Goal: Answer question/provide support: Share knowledge or assist other users

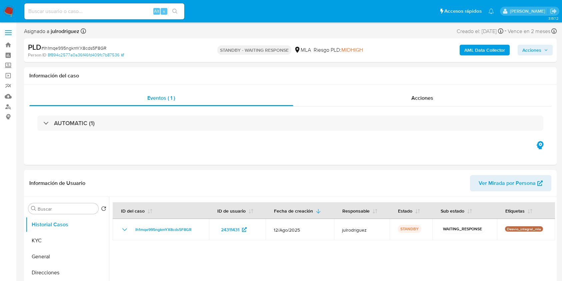
select select "10"
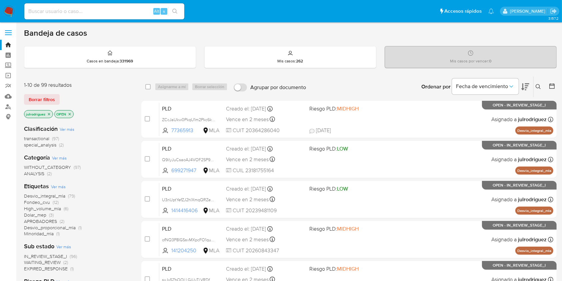
click at [104, 10] on input at bounding box center [104, 11] width 160 height 9
paste input "610376528"
type input "610376528"
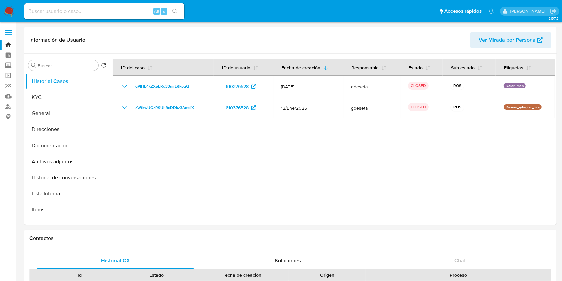
select select "10"
click at [86, 7] on input at bounding box center [104, 11] width 160 height 9
paste input "610376528"
drag, startPoint x: 117, startPoint y: 11, endPoint x: 3, endPoint y: 7, distance: 114.8
click at [3, 7] on nav "Pausado Ver notificaciones 610376528 Alt s Accesos rápidos Presiona las siguien…" at bounding box center [281, 11] width 562 height 22
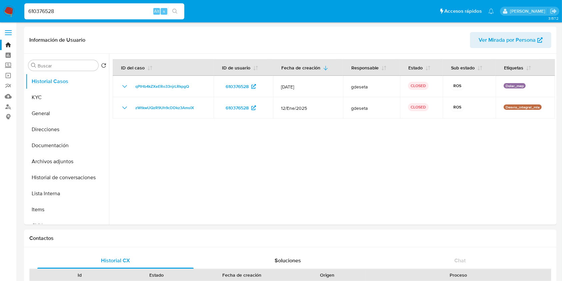
paste input "254554636"
type input "254554636"
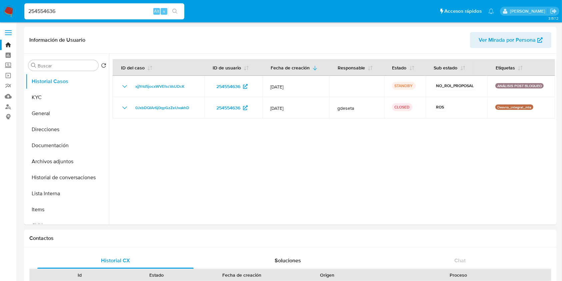
select select "10"
click at [95, 10] on input "254554636" at bounding box center [104, 11] width 160 height 9
paste input "Bs1vaXhXtHXTtwLObvhjr58A"
drag, startPoint x: 92, startPoint y: 12, endPoint x: 13, endPoint y: 2, distance: 80.1
click at [13, 2] on nav "Pausado Ver notificaciones 254554636Bs1vaXhXtHXTtwLObvhjr58A Alt s Accesos rápi…" at bounding box center [281, 11] width 562 height 22
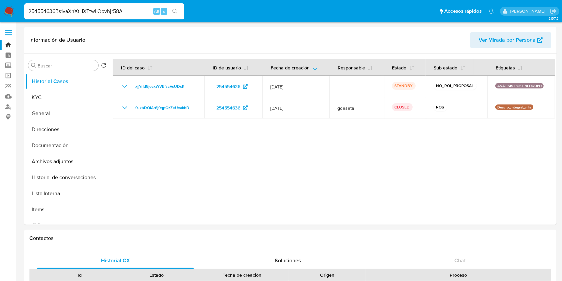
drag, startPoint x: 123, startPoint y: 9, endPoint x: 0, endPoint y: 4, distance: 123.2
click at [0, 4] on nav "Pausado Ver notificaciones 254554636Bs1vaXhXtHXTtwLObvhjr58A Alt s Accesos rápi…" at bounding box center [281, 11] width 562 height 22
paste input
type input "Bs1vaXhXtHXTtwLObvhjr58A"
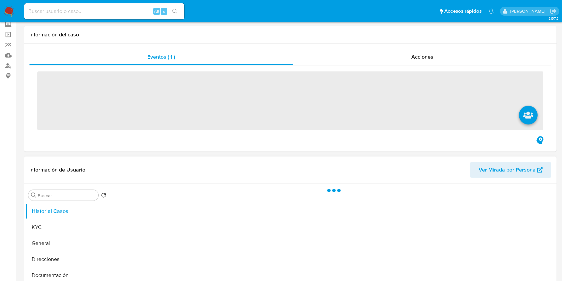
scroll to position [89, 0]
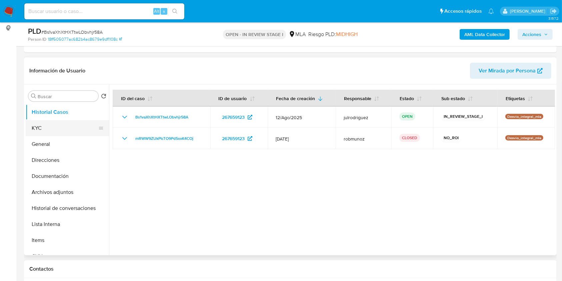
click at [42, 132] on button "KYC" at bounding box center [65, 128] width 78 height 16
select select "10"
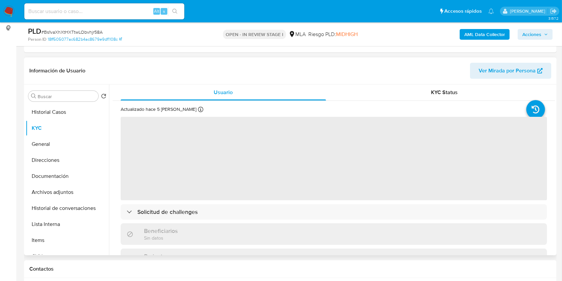
click at [66, 103] on div "Buscar Volver al orden por defecto Historial Casos KYC General Direcciones Docu…" at bounding box center [67, 170] width 83 height 170
click at [58, 104] on button "Historial Casos" at bounding box center [65, 112] width 78 height 16
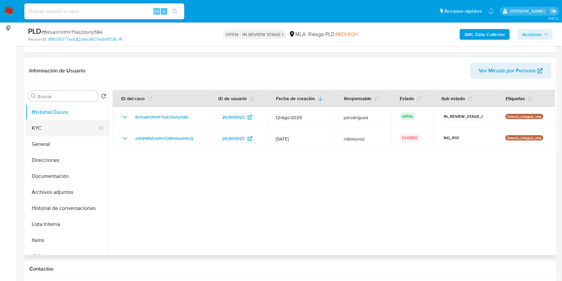
click at [54, 126] on button "KYC" at bounding box center [65, 128] width 78 height 16
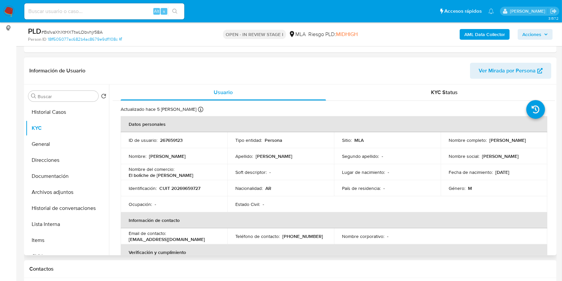
click at [186, 181] on td "Identificación : CUIT 20269659727" at bounding box center [174, 188] width 107 height 16
click at [186, 185] on p "CUIT 20269659727" at bounding box center [179, 188] width 41 height 6
copy p "20269659727"
click at [163, 141] on p "267659123" at bounding box center [171, 140] width 23 height 6
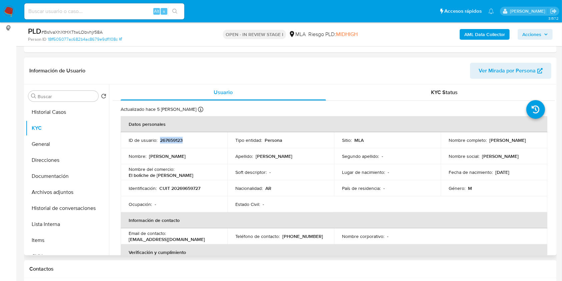
click at [163, 141] on p "267659123" at bounding box center [171, 140] width 23 height 6
copy p "267659123"
drag, startPoint x: 487, startPoint y: 138, endPoint x: 532, endPoint y: 141, distance: 44.8
click at [526, 141] on p "Carlos Enrique Perillo" at bounding box center [508, 140] width 37 height 6
copy p "Carlos Enrique Perillo"
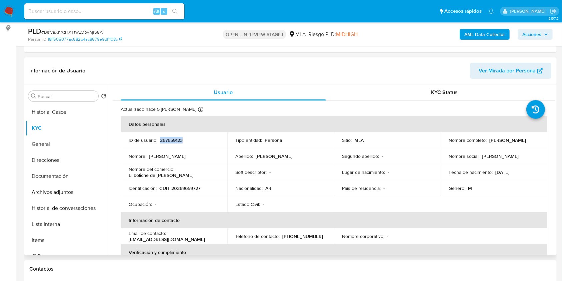
copy p "Carlos Enrique Perillo"
click at [179, 137] on p "267659123" at bounding box center [171, 140] width 23 height 6
copy p "267659123"
click at [69, 29] on span "# Bs1vaXhXtHXTtwLObvhjr58A" at bounding box center [71, 32] width 61 height 7
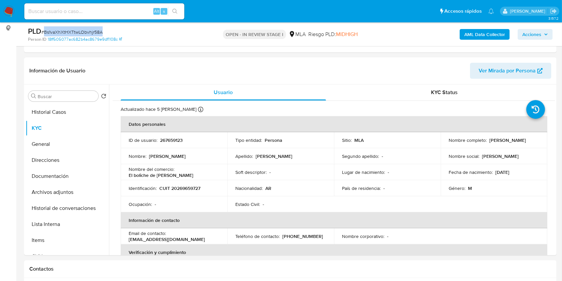
click at [69, 29] on span "# Bs1vaXhXtHXTtwLObvhjr58A" at bounding box center [71, 32] width 61 height 7
copy span "Bs1vaXhXtHXTtwLObvhjr58A"
drag, startPoint x: 486, startPoint y: 138, endPoint x: 535, endPoint y: 137, distance: 48.7
click at [535, 137] on div "Nombre completo : Carlos Enrique Perillo" at bounding box center [494, 140] width 91 height 6
copy div "Carlos Enrique Perillo"
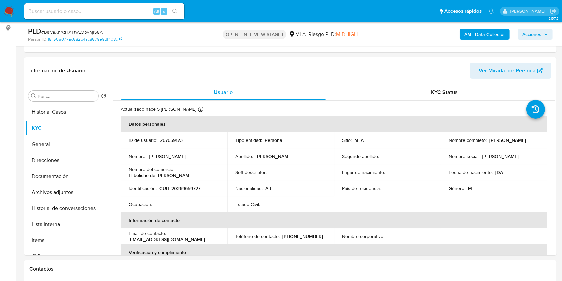
copy div "Carlos Enrique Perillo"
drag, startPoint x: 203, startPoint y: 168, endPoint x: 216, endPoint y: 168, distance: 13.7
click at [216, 168] on td "Nombre del comercio : El boliche de Nico" at bounding box center [174, 172] width 107 height 16
copy p "El boliche de Nico"
click at [195, 185] on p "CUIT 20269659727" at bounding box center [179, 188] width 41 height 6
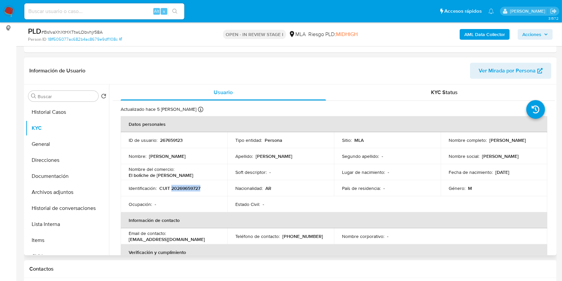
click at [195, 185] on p "CUIT 20269659727" at bounding box center [179, 188] width 41 height 6
copy p "20269659727"
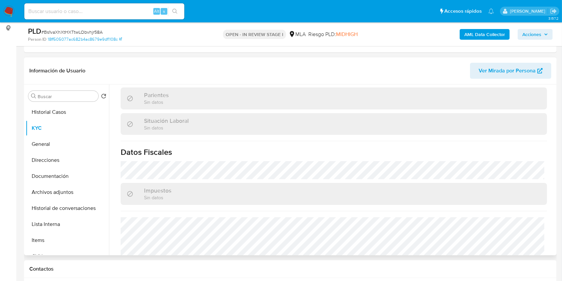
scroll to position [358, 0]
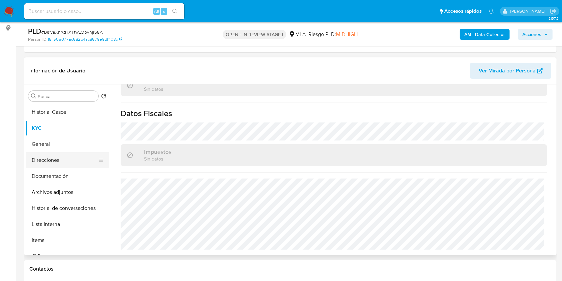
click at [46, 155] on button "Direcciones" at bounding box center [65, 160] width 78 height 16
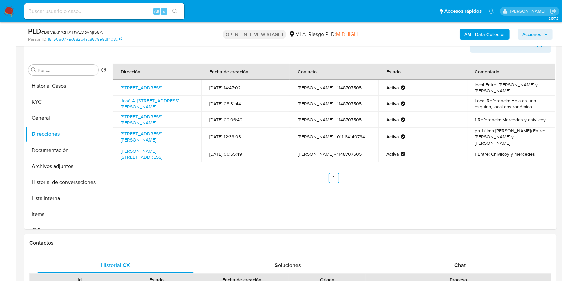
scroll to position [133, 0]
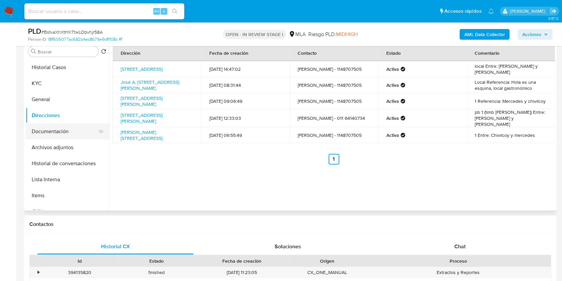
click at [52, 136] on button "Documentación" at bounding box center [65, 131] width 78 height 16
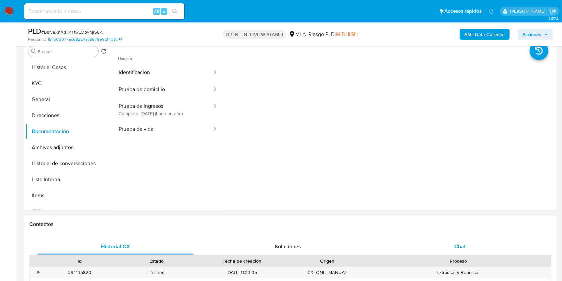
click at [454, 243] on div "Chat" at bounding box center [460, 246] width 156 height 16
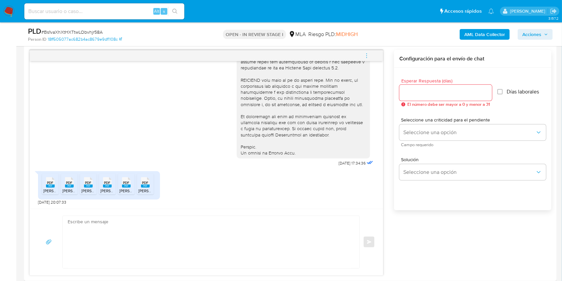
scroll to position [356, 0]
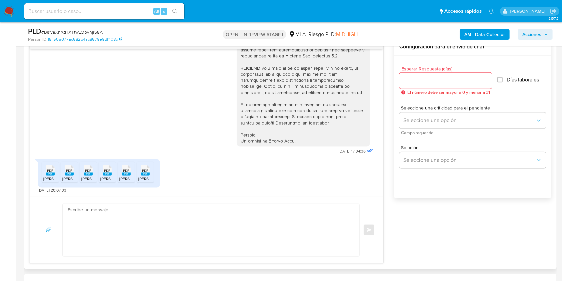
click at [53, 172] on span "PDF" at bounding box center [50, 170] width 6 height 4
click at [74, 172] on div "PDF PDF" at bounding box center [69, 169] width 14 height 13
click at [88, 173] on rect at bounding box center [88, 173] width 9 height 3
drag, startPoint x: 108, startPoint y: 172, endPoint x: 97, endPoint y: 172, distance: 11.7
click at [108, 172] on rect at bounding box center [107, 173] width 9 height 3
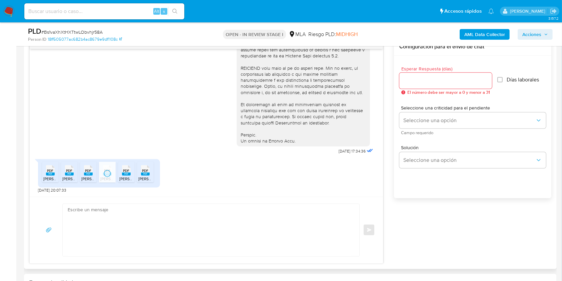
click at [125, 172] on span "PDF" at bounding box center [126, 170] width 6 height 4
click at [146, 171] on span "PDF" at bounding box center [145, 170] width 6 height 4
click at [89, 30] on span "# Bs1vaXhXtHXTtwLObvhjr58A" at bounding box center [71, 32] width 61 height 7
click at [433, 73] on div at bounding box center [446, 81] width 93 height 16
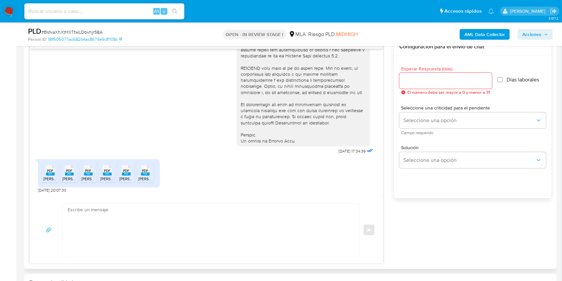
click at [431, 79] on input "Esperar Respuesta (días)" at bounding box center [446, 80] width 93 height 9
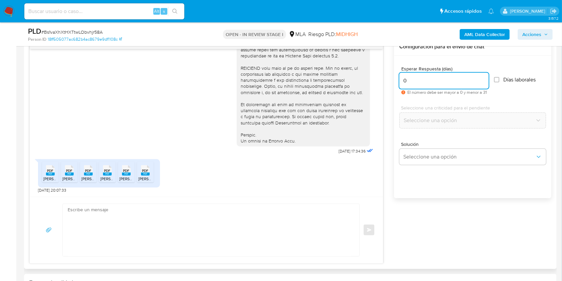
type input "0"
click at [431, 146] on div "Solución Seleccione una opción" at bounding box center [473, 153] width 147 height 23
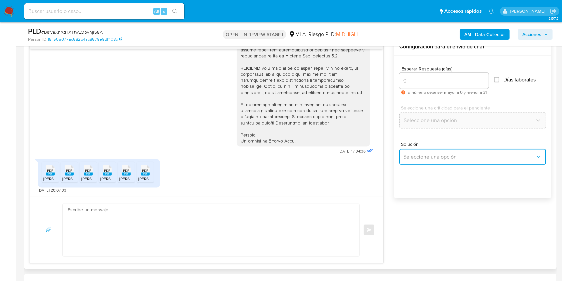
click at [433, 157] on span "Seleccione una opción" at bounding box center [470, 156] width 132 height 7
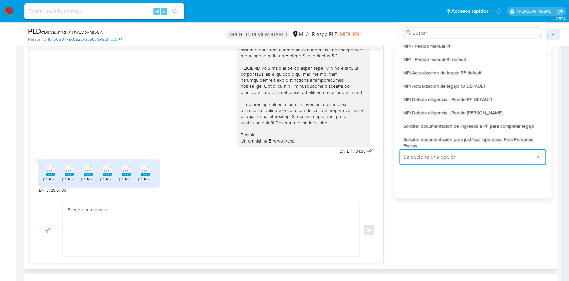
click at [470, 127] on span "Solicitar documentacion de ingresos a PF para completar legajo" at bounding box center [469, 126] width 131 height 6
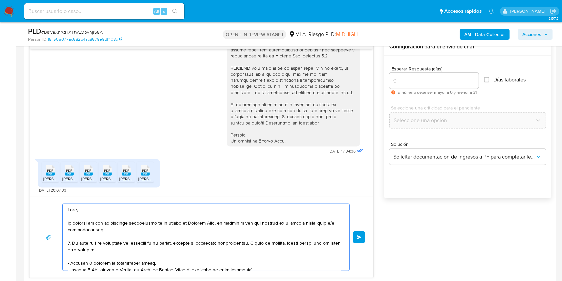
scroll to position [89, 0]
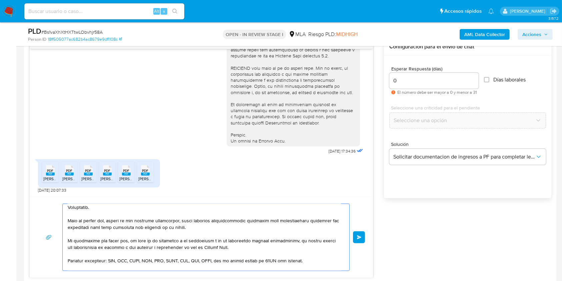
drag, startPoint x: 74, startPoint y: 210, endPoint x: 183, endPoint y: 225, distance: 109.8
type textarea "Hol Equipo de Mercado Pago."
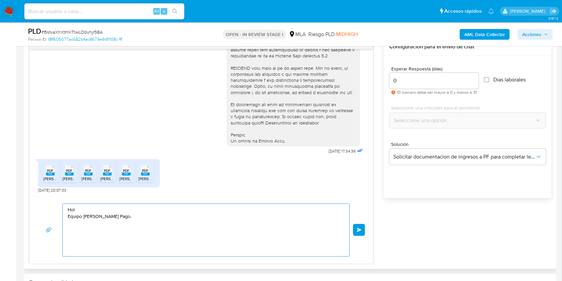
scroll to position [0, 0]
drag, startPoint x: 138, startPoint y: 223, endPoint x: 13, endPoint y: 188, distance: 129.7
paste textarea "Buenas tardes, ¡Muchas gracias por tu respuesta! Confirmamos la recepción de la…"
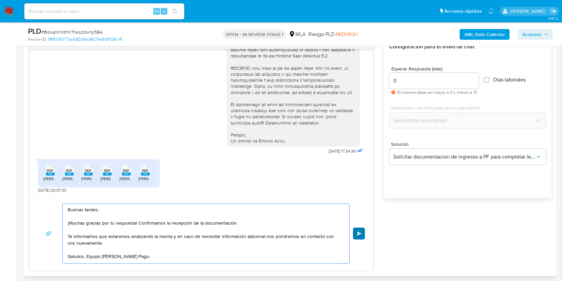
type textarea "Buenas tardes, ¡Muchas gracias por tu respuesta! Confirmamos la recepción de la…"
click at [361, 227] on button "Enviar" at bounding box center [359, 233] width 12 height 12
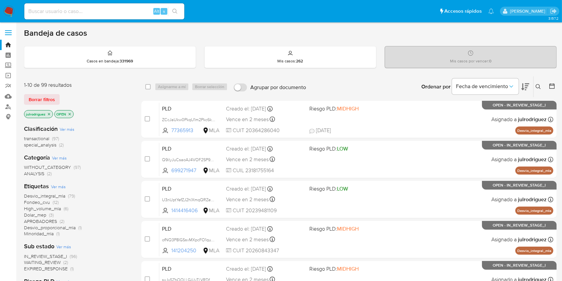
click at [541, 84] on icon at bounding box center [538, 86] width 5 height 5
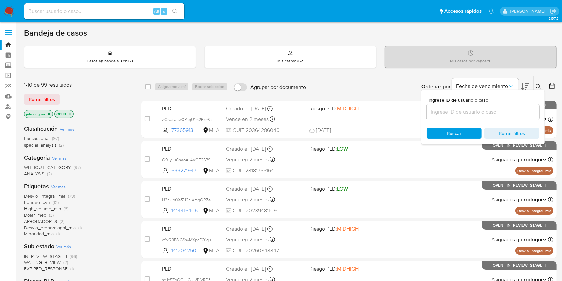
click at [472, 108] on input at bounding box center [483, 112] width 113 height 9
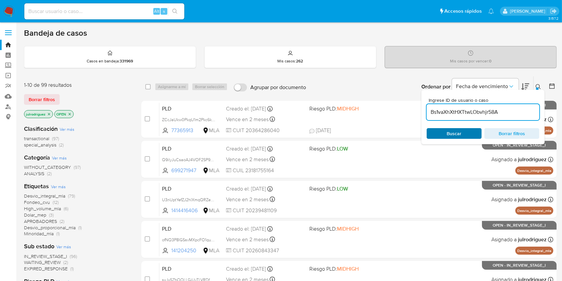
type input "Bs1vaXhXtHXTtwLObvhjr58A"
click at [448, 133] on span "Buscar" at bounding box center [454, 133] width 15 height 11
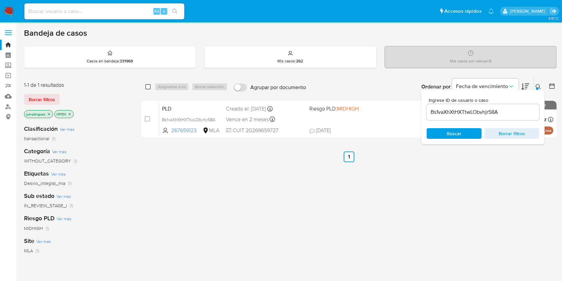
click at [148, 86] on input "checkbox" at bounding box center [147, 86] width 5 height 5
checkbox input "true"
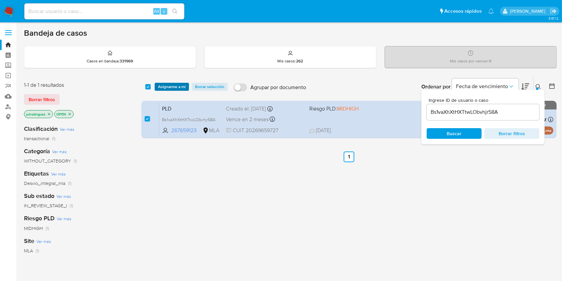
click at [175, 83] on span "Asignarme a mí" at bounding box center [172, 86] width 28 height 7
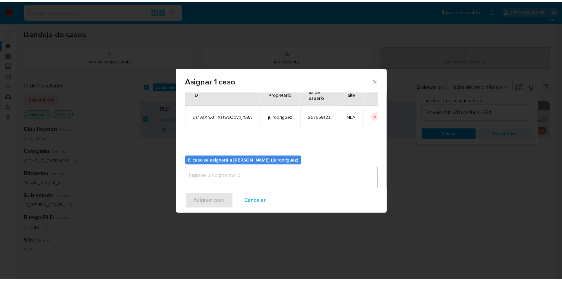
scroll to position [34, 0]
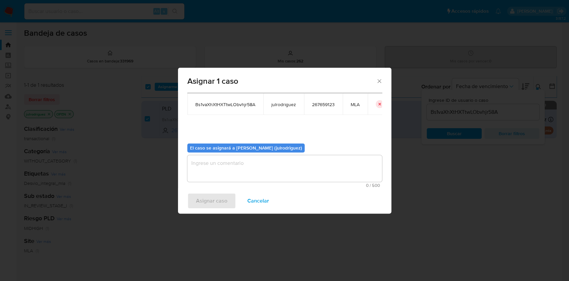
click at [241, 173] on textarea "assign-modal" at bounding box center [284, 168] width 195 height 27
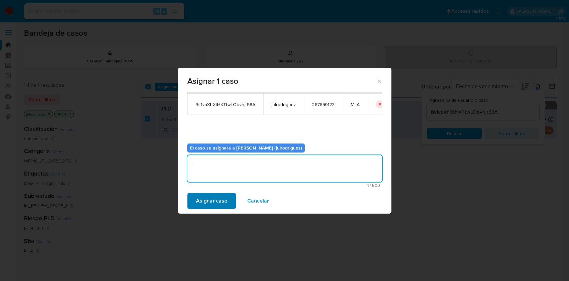
type textarea "."
click at [211, 204] on span "Asignar caso" at bounding box center [211, 200] width 31 height 15
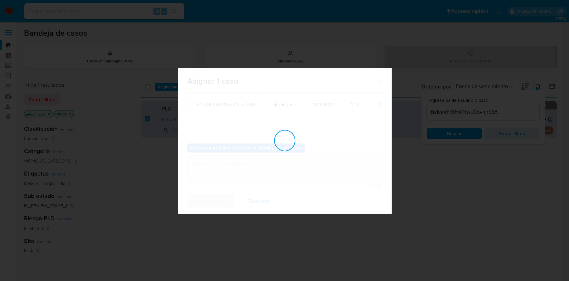
checkbox input "false"
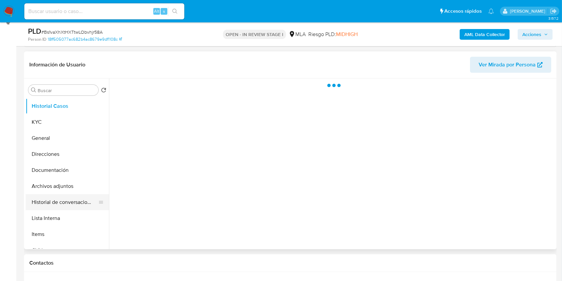
scroll to position [133, 0]
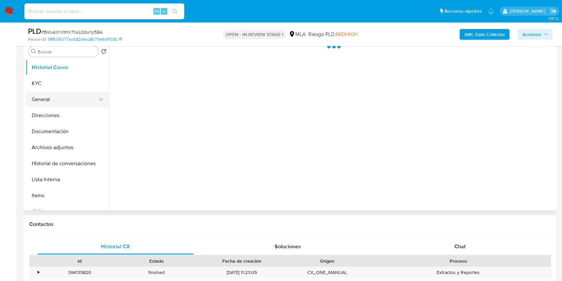
drag, startPoint x: 51, startPoint y: 86, endPoint x: 51, endPoint y: 93, distance: 6.7
click at [51, 89] on button "KYC" at bounding box center [67, 83] width 83 height 16
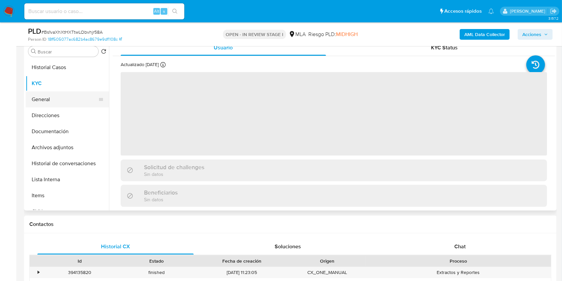
select select "10"
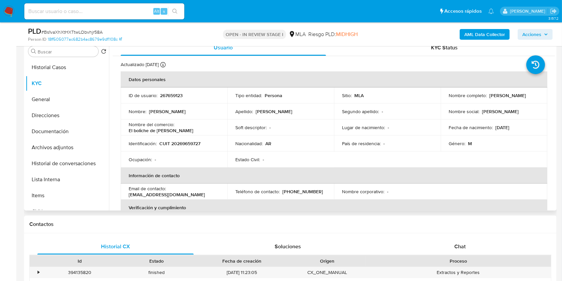
click at [168, 96] on p "267659123" at bounding box center [171, 95] width 23 height 6
copy p "267659123"
click at [87, 30] on span "# Bs1vaXhXtHXTtwLObvhjr58A" at bounding box center [71, 32] width 61 height 7
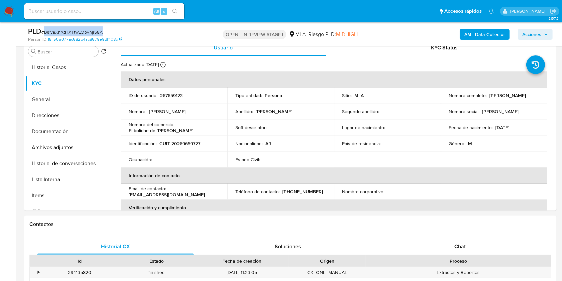
copy span "Bs1vaXhXtHXTtwLObvhjr58A"
click at [76, 167] on button "Historial de conversaciones" at bounding box center [65, 163] width 78 height 16
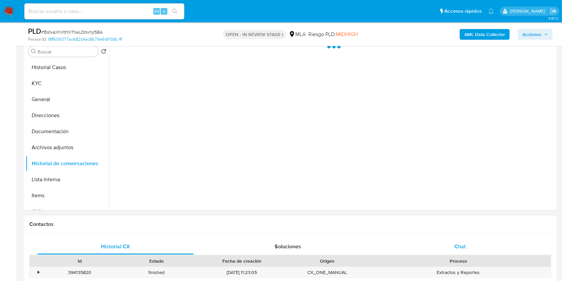
click at [458, 244] on span "Chat" at bounding box center [460, 246] width 11 height 8
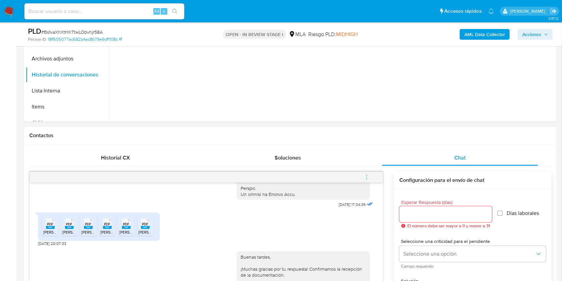
scroll to position [311, 0]
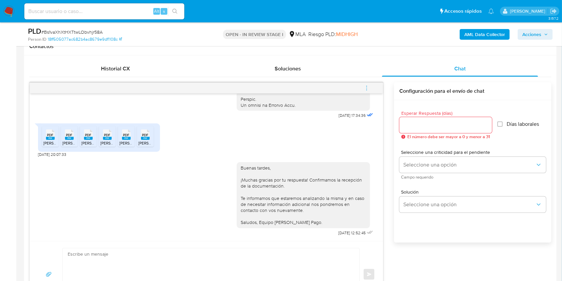
click at [363, 87] on button "menu-action" at bounding box center [367, 88] width 22 height 16
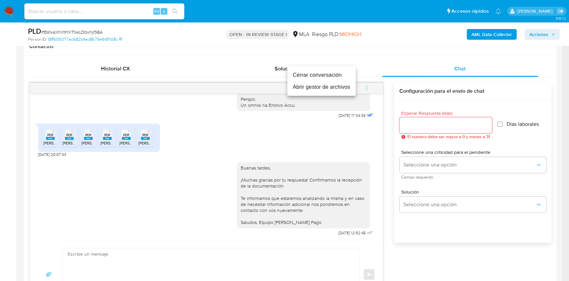
click at [303, 76] on li "Cerrar conversación" at bounding box center [322, 75] width 68 height 12
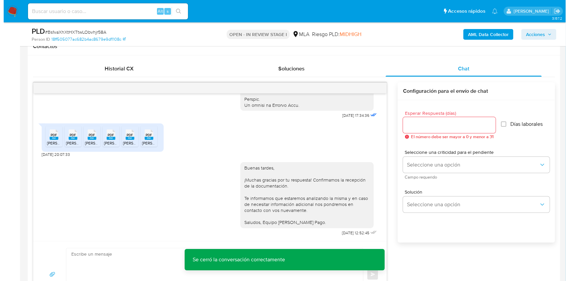
scroll to position [133, 0]
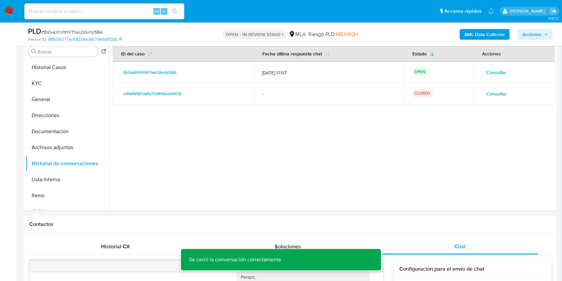
click at [469, 29] on b "AML Data Collector" at bounding box center [485, 34] width 41 height 11
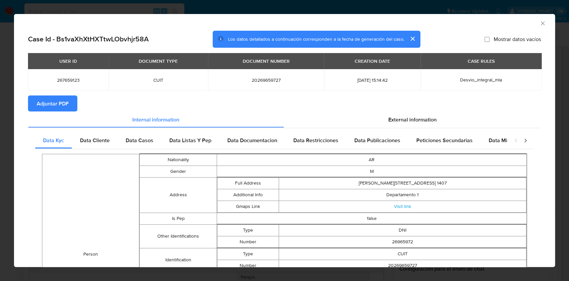
click at [64, 105] on span "Adjuntar PDF" at bounding box center [53, 103] width 32 height 15
click at [540, 25] on icon "Cerrar ventana" at bounding box center [543, 23] width 7 height 7
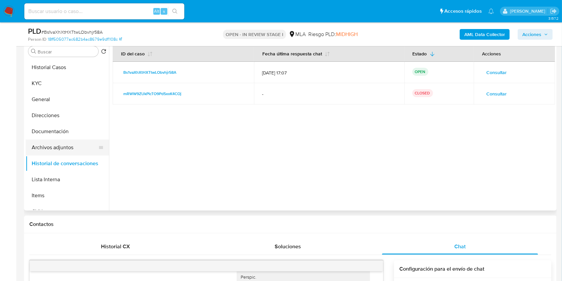
click at [63, 143] on button "Archivos adjuntos" at bounding box center [65, 147] width 78 height 16
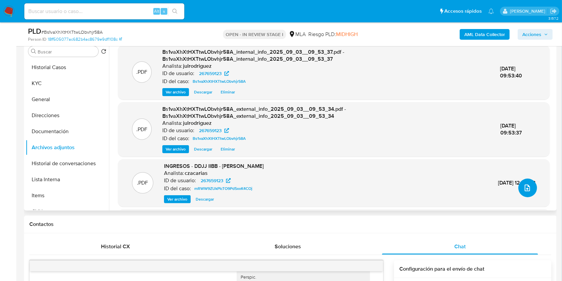
click at [524, 184] on span "upload-file" at bounding box center [528, 188] width 8 height 8
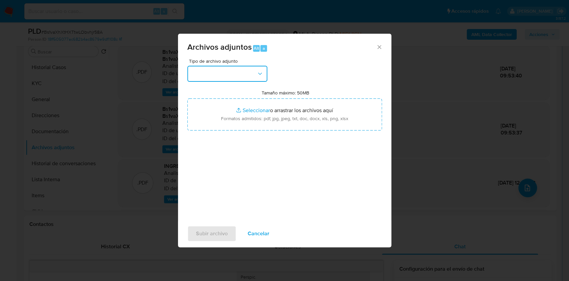
click at [223, 73] on button "button" at bounding box center [227, 74] width 80 height 16
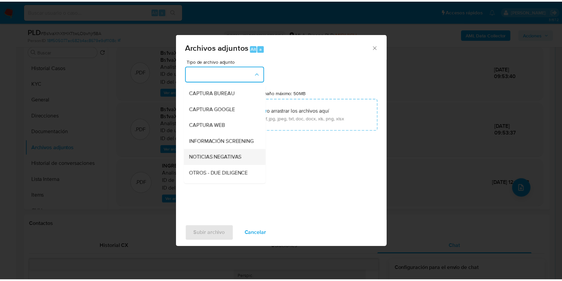
scroll to position [44, 0]
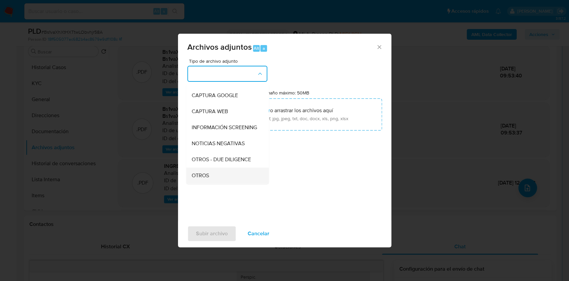
click at [203, 178] on span "OTROS" at bounding box center [199, 175] width 17 height 7
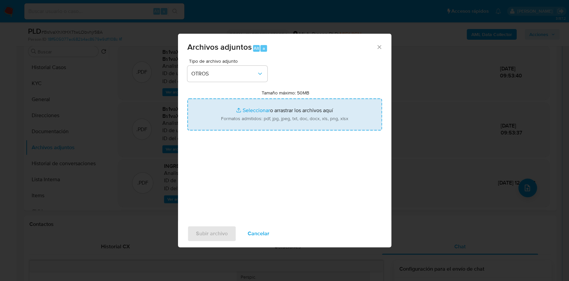
click at [248, 119] on input "Tamaño máximo: 50MB Seleccionar archivos" at bounding box center [284, 114] width 195 height 32
type input "C:\fakepath\Calculador IVA - 267659123 - Bs1vaXhXtHXTtwLObvhjr58A.xlsx"
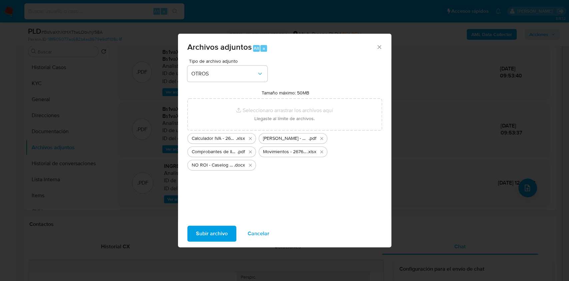
click at [225, 231] on span "Subir archivo" at bounding box center [212, 233] width 32 height 15
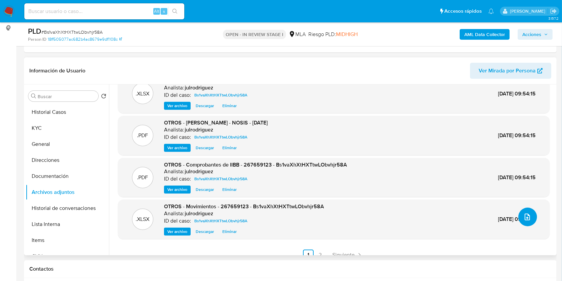
scroll to position [24, 0]
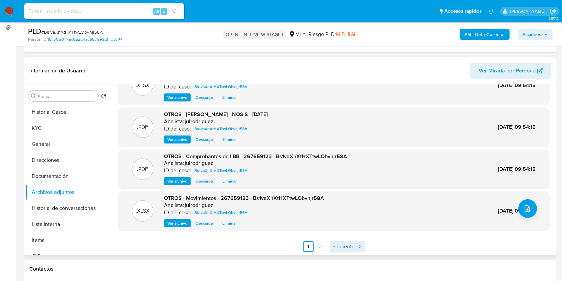
click at [341, 245] on span "Siguiente" at bounding box center [344, 246] width 22 height 5
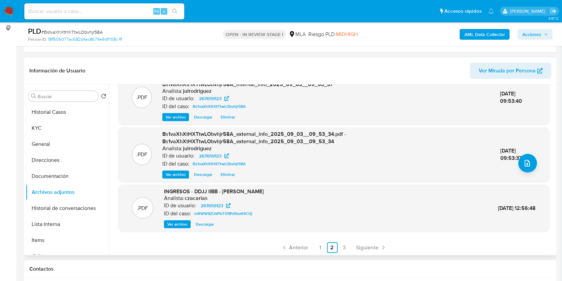
scroll to position [70, 0]
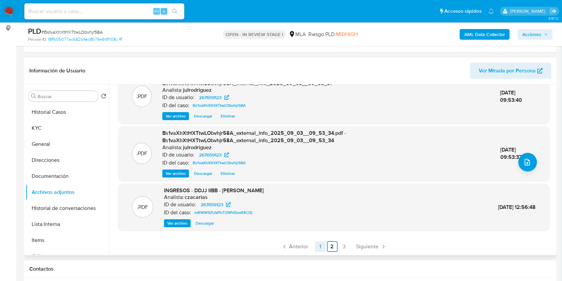
click at [316, 245] on link "1" at bounding box center [320, 246] width 11 height 11
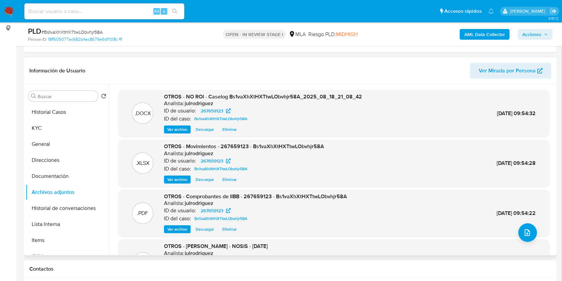
click at [535, 28] on div "AML Data Collector Acciones" at bounding box center [466, 34] width 173 height 16
click at [534, 37] on span "Acciones" at bounding box center [532, 34] width 19 height 11
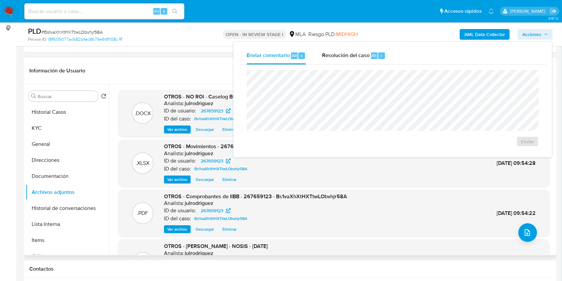
drag, startPoint x: 338, startPoint y: 53, endPoint x: 342, endPoint y: 69, distance: 16.7
click at [338, 53] on span "Resolución del caso" at bounding box center [346, 55] width 48 height 8
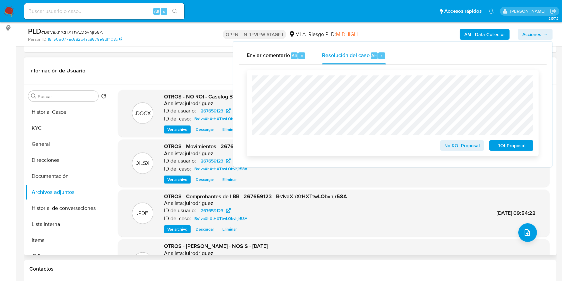
click at [447, 144] on span "No ROI Proposal" at bounding box center [462, 145] width 35 height 9
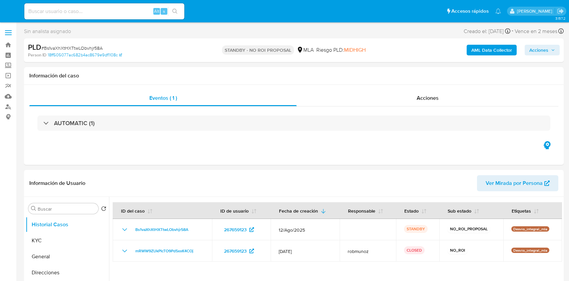
select select "10"
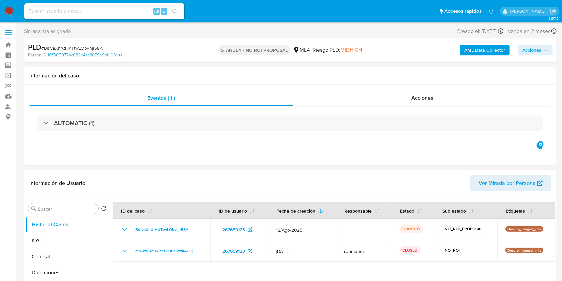
click at [110, 10] on input at bounding box center [104, 11] width 160 height 9
paste input "cQYQtChd5rVwrZCKfqPA1Uq9"
type input "cQYQtChd5rVwrZCKfqPA1Uq9"
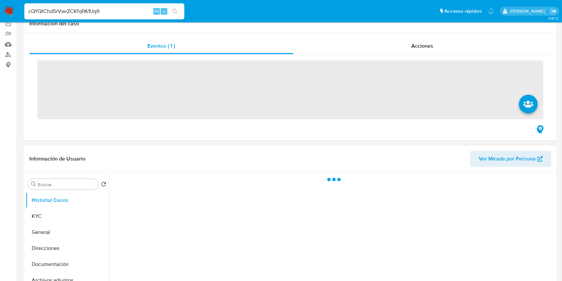
scroll to position [89, 0]
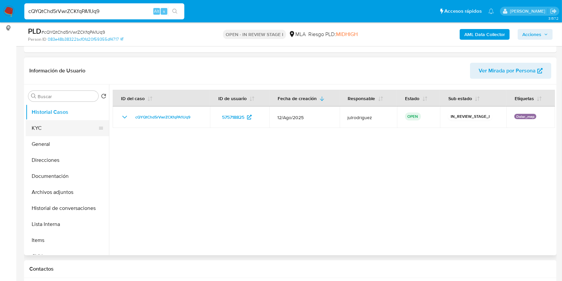
select select "10"
click at [56, 129] on button "KYC" at bounding box center [65, 128] width 78 height 16
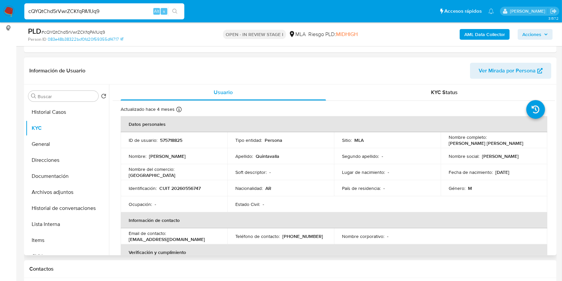
drag, startPoint x: 446, startPoint y: 144, endPoint x: 513, endPoint y: 144, distance: 67.7
click at [513, 144] on td "Nombre completo : Claudio Alejandro Quintavalla" at bounding box center [494, 140] width 107 height 16
copy p "Claudio Alejandro Quintavalla"
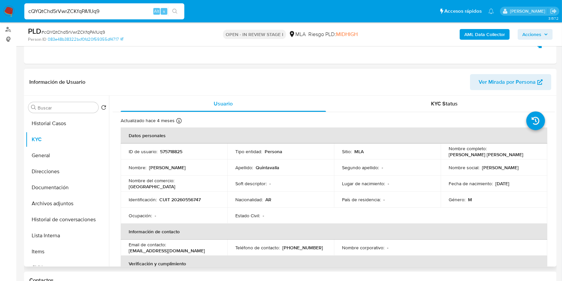
scroll to position [96, 0]
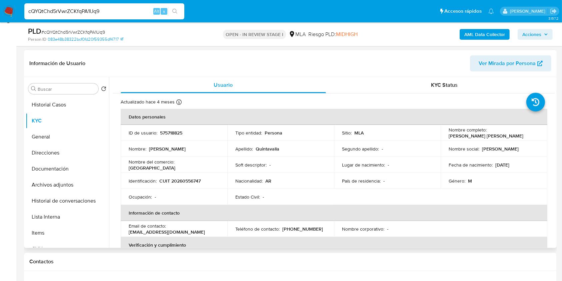
click at [171, 130] on p "575718825" at bounding box center [171, 133] width 22 height 6
copy p "575718825"
click at [91, 29] on span "# cQYQtChd5rVwrZCKfqPA1Uq9" at bounding box center [73, 32] width 64 height 7
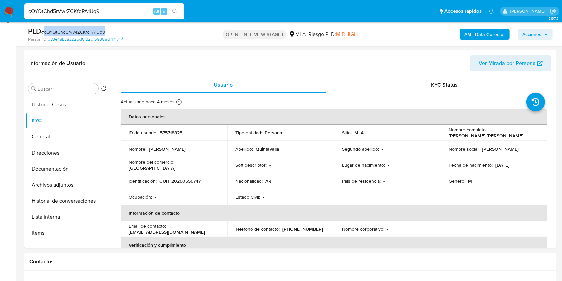
copy span "cQYQtChd5rVwrZCKfqPA1Uq9"
click at [183, 178] on p "CUIT 20260556747" at bounding box center [179, 181] width 41 height 6
copy p "20260556747"
click at [170, 127] on td "ID de usuario : 575718825" at bounding box center [174, 133] width 107 height 16
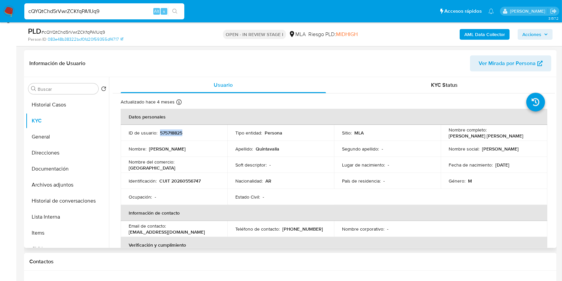
click at [170, 127] on td "ID de usuario : 575718825" at bounding box center [174, 133] width 107 height 16
copy p "575718825"
click at [57, 170] on button "Documentación" at bounding box center [65, 169] width 78 height 16
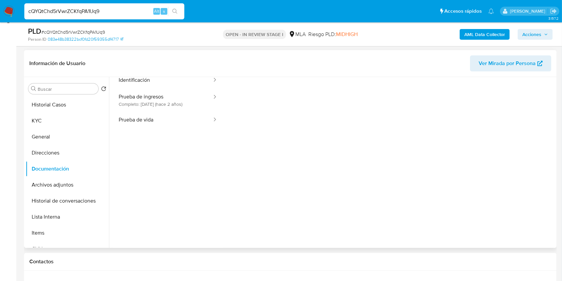
scroll to position [54, 0]
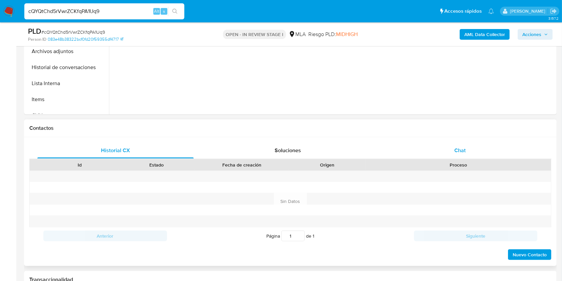
click at [479, 127] on h1 "Contactos" at bounding box center [290, 128] width 522 height 7
click at [458, 151] on span "Chat" at bounding box center [460, 150] width 11 height 8
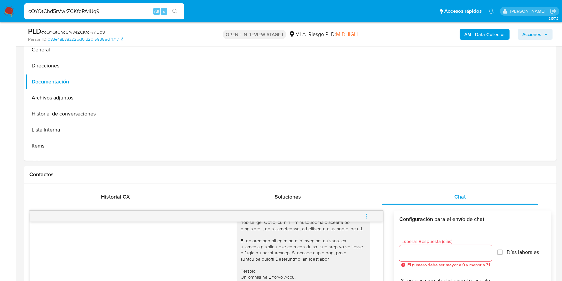
scroll to position [96, 0]
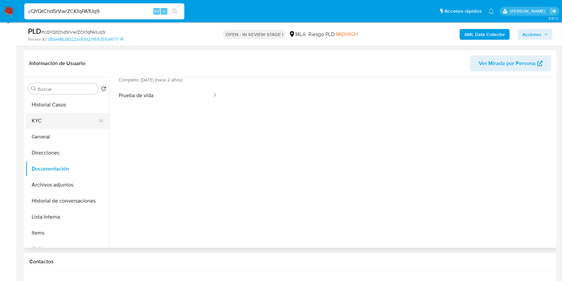
drag, startPoint x: 65, startPoint y: 119, endPoint x: 100, endPoint y: 135, distance: 38.2
click at [65, 119] on button "KYC" at bounding box center [67, 121] width 83 height 16
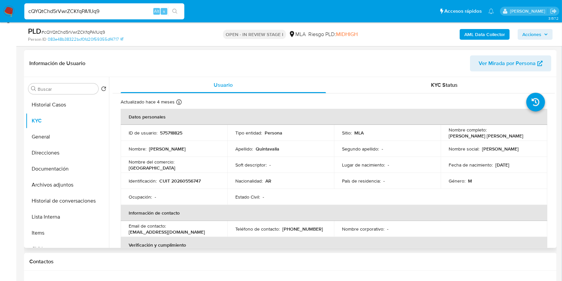
drag, startPoint x: 444, startPoint y: 134, endPoint x: 473, endPoint y: 159, distance: 38.8
click at [510, 135] on td "Nombre completo : Claudio Alejandro Quintavalla" at bounding box center [494, 133] width 107 height 16
copy p "Claudio Alejandro Quintavalla"
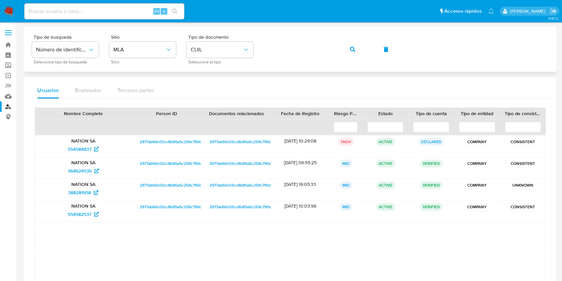
click at [261, 49] on div "Tipo de busqueda Número de identificación Seleccione tipo de búsqueda Sitio MLA…" at bounding box center [290, 49] width 517 height 29
click at [350, 48] on button "button" at bounding box center [353, 49] width 23 height 16
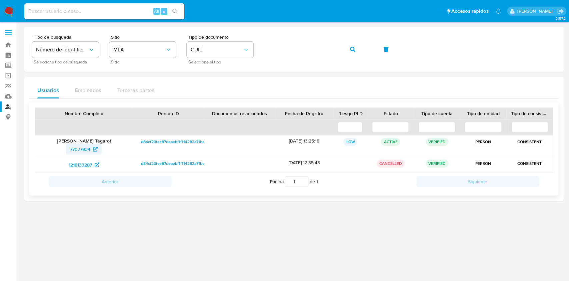
click at [82, 148] on span "77077934" at bounding box center [80, 149] width 20 height 11
click at [355, 46] on span "button" at bounding box center [352, 49] width 5 height 15
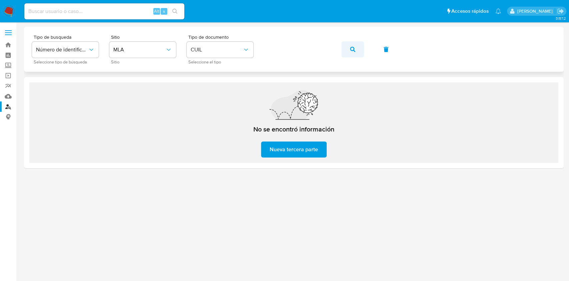
click at [347, 49] on button "button" at bounding box center [353, 49] width 23 height 16
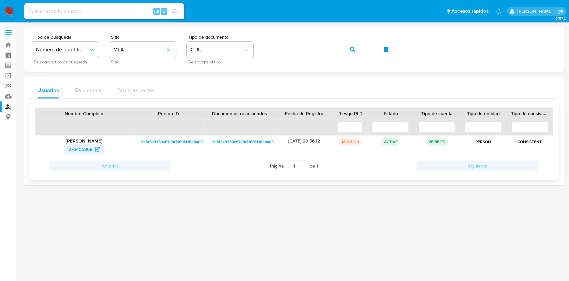
click at [86, 148] on span "276405868" at bounding box center [80, 149] width 24 height 11
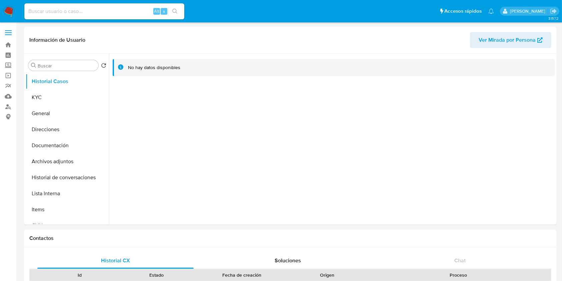
select select "10"
